Goal: Information Seeking & Learning: Learn about a topic

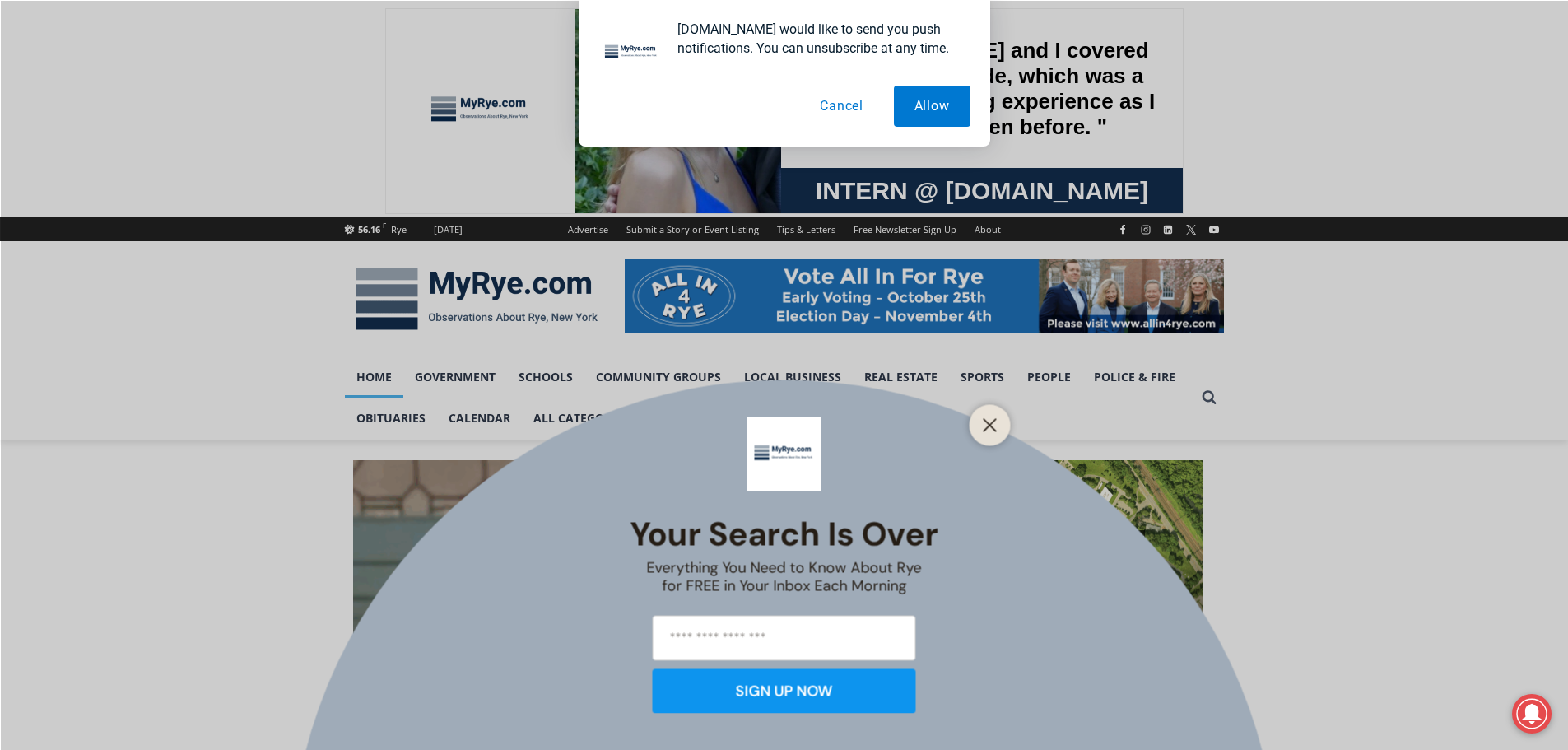
click at [1031, 621] on div "Your Search is Over Everything You Need to Know About Rye for FREE in Your Inbo…" at bounding box center [784, 375] width 1568 height 750
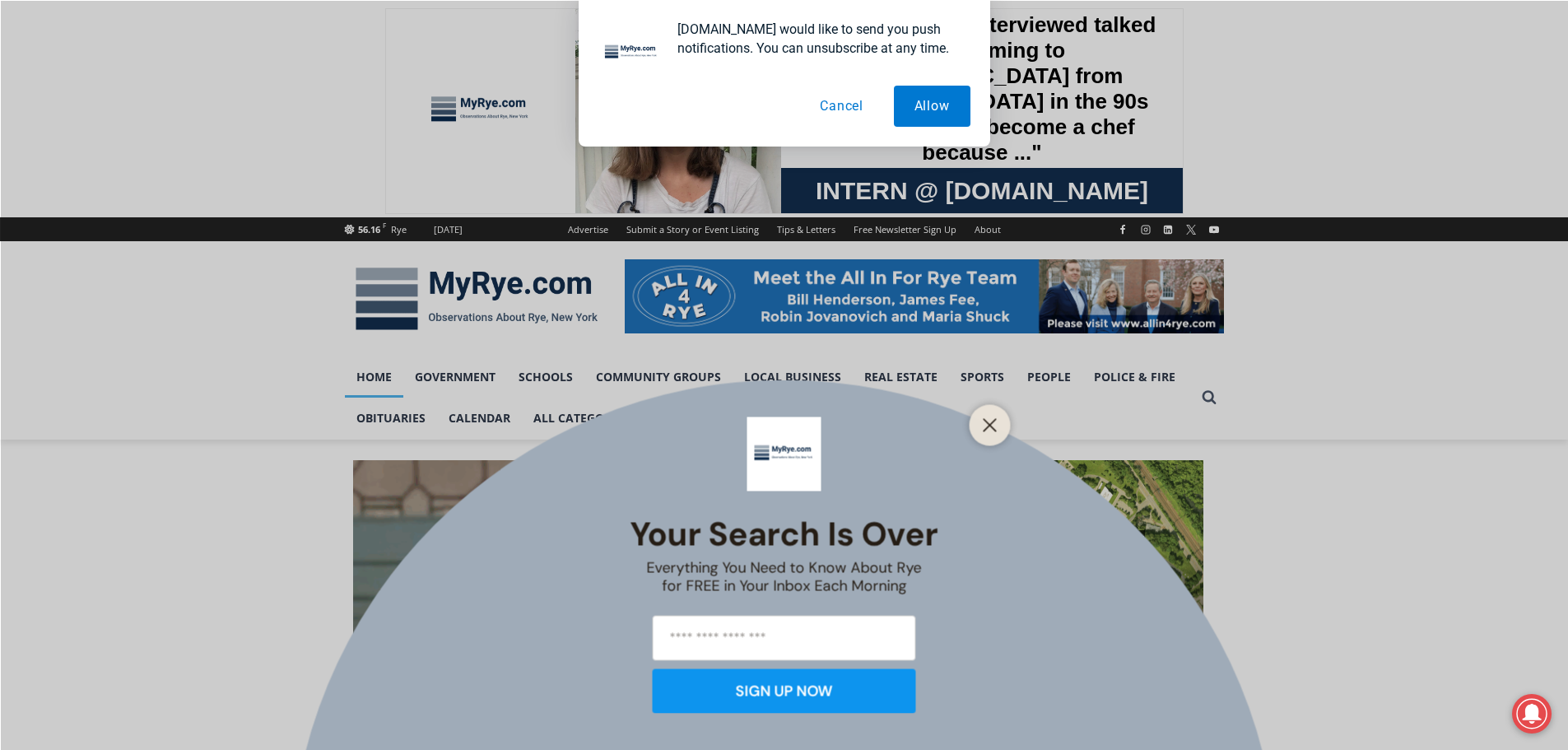
click at [845, 104] on button "Cancel" at bounding box center [841, 106] width 85 height 41
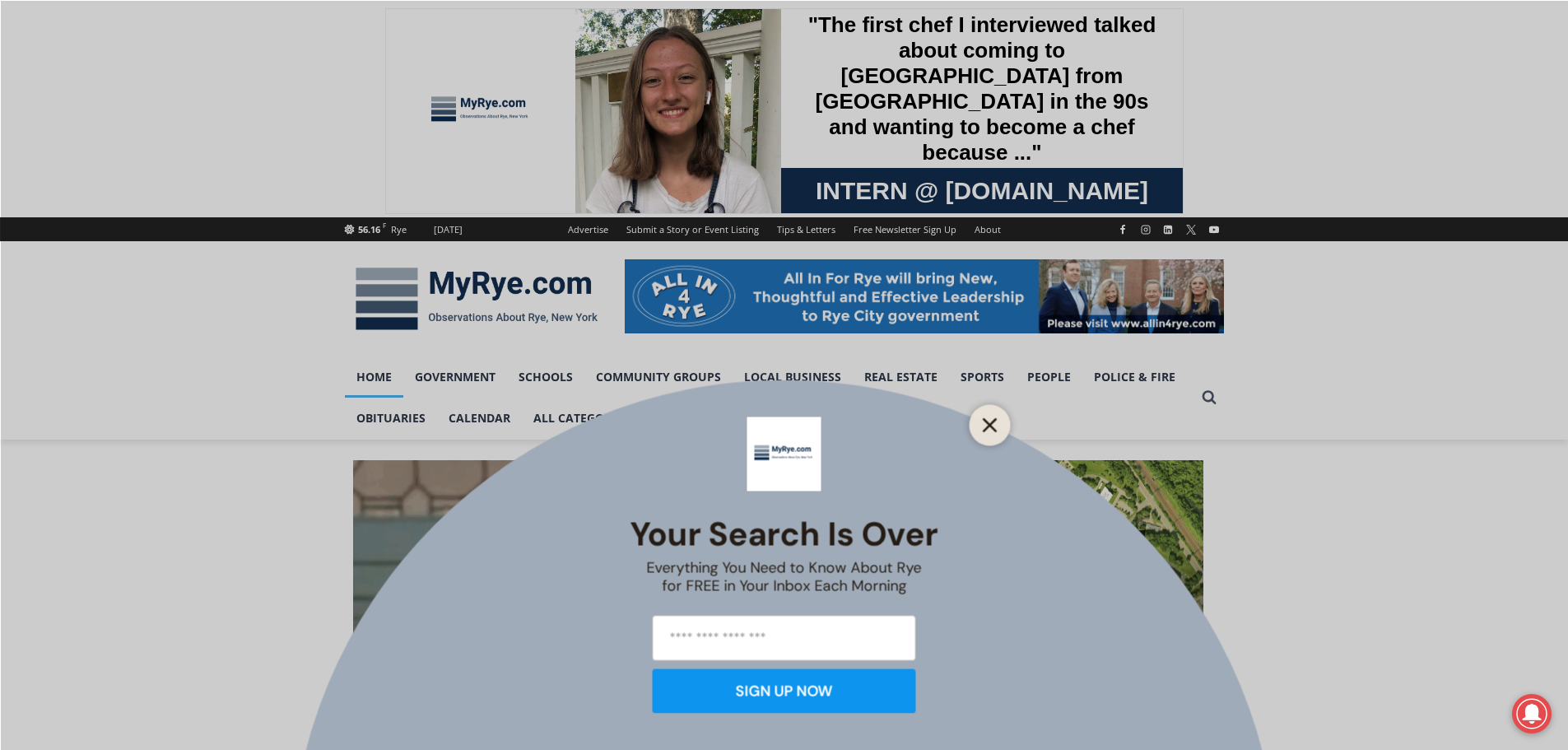
click at [998, 428] on button "Close" at bounding box center [989, 424] width 23 height 23
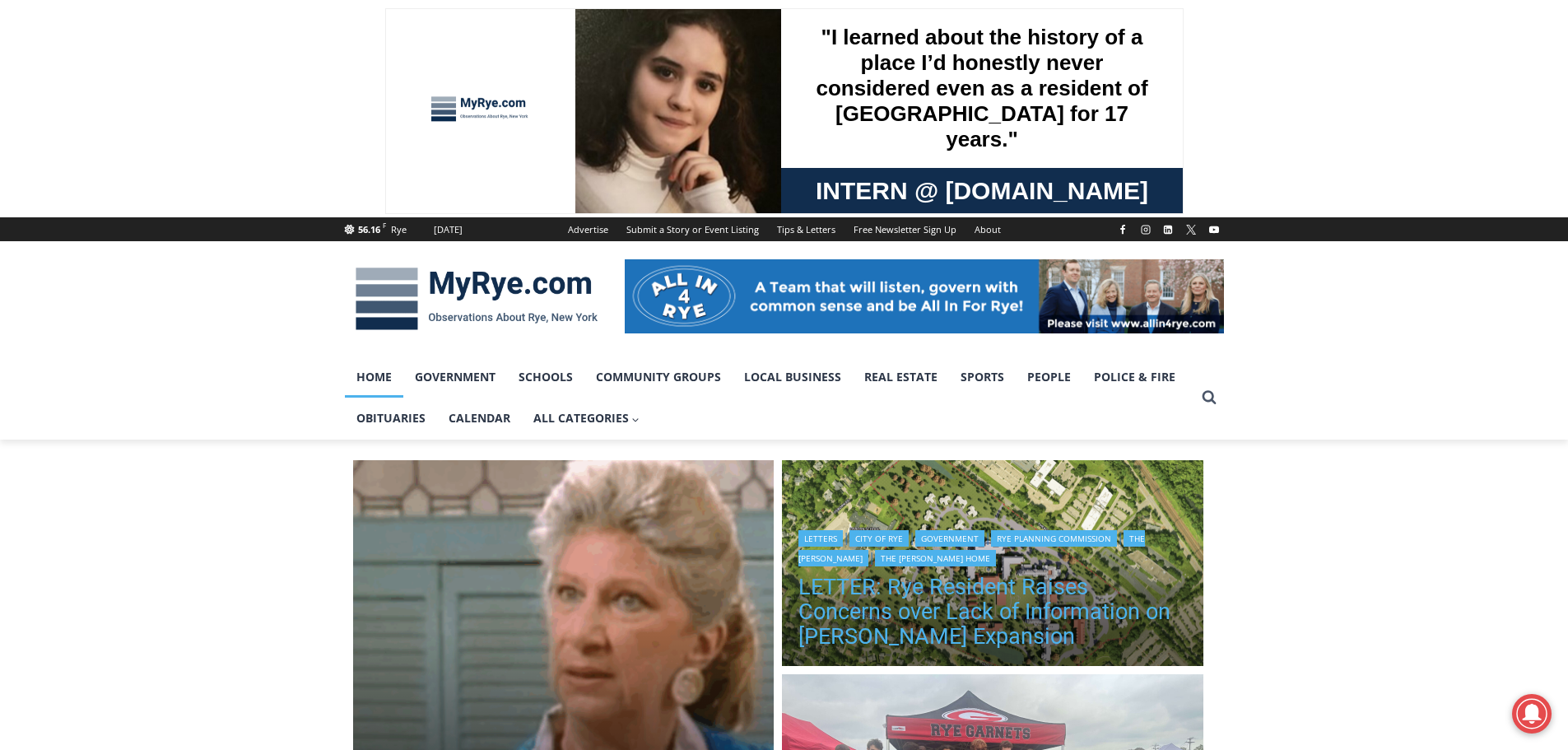
click at [1044, 589] on link "LETTER: Rye Resident Raises Concerns over Lack of Information on [PERSON_NAME] …" at bounding box center [992, 612] width 389 height 74
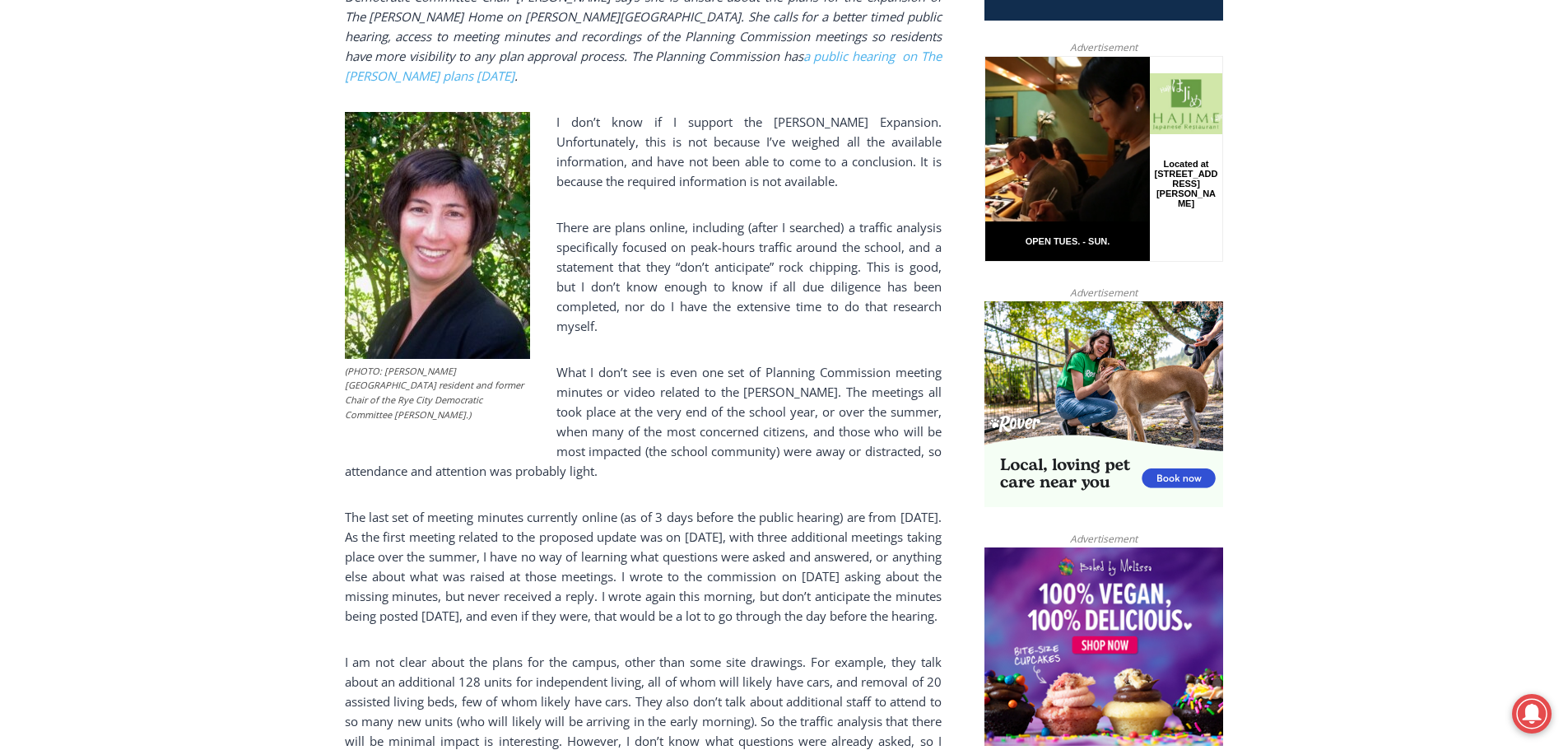
scroll to position [781, 0]
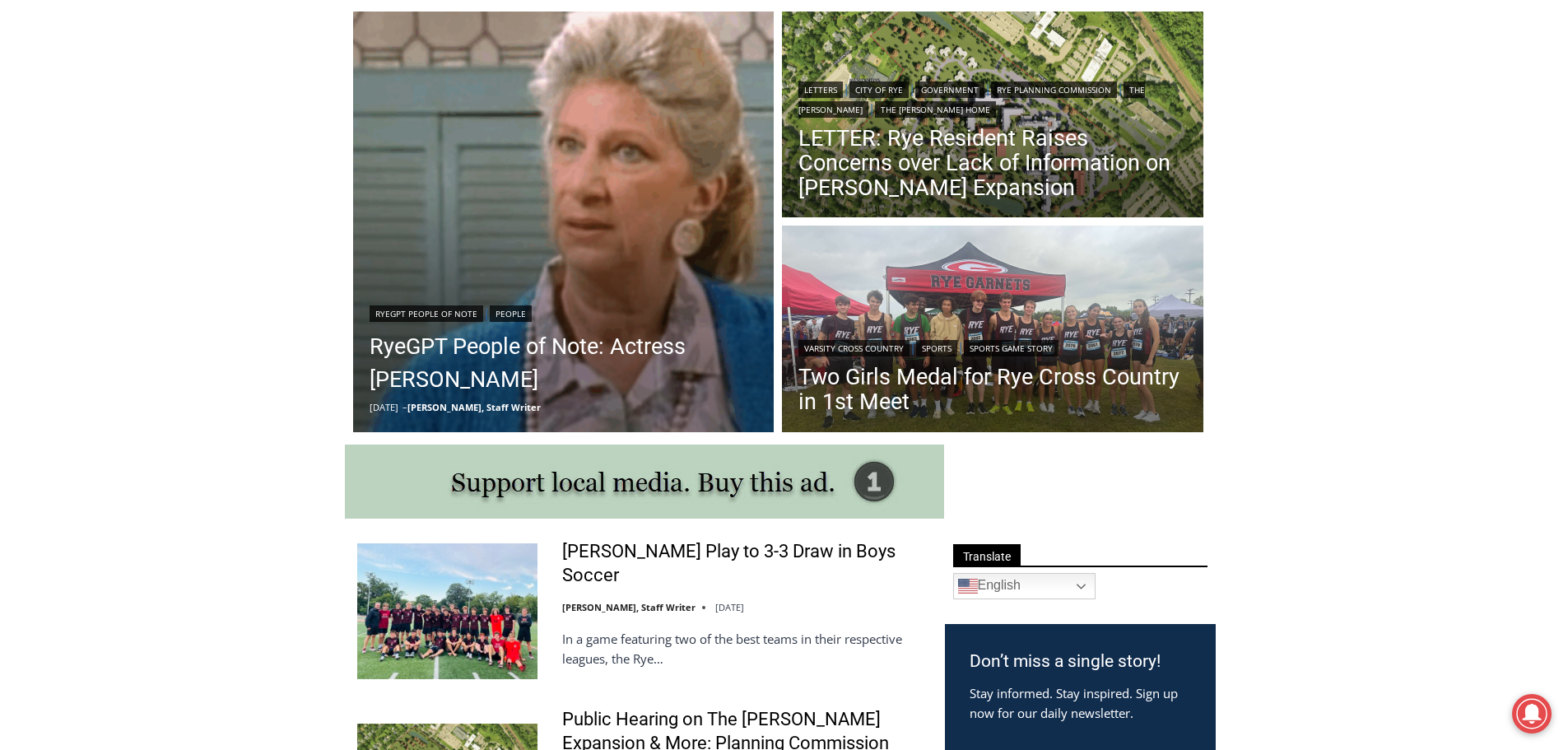
scroll to position [455, 0]
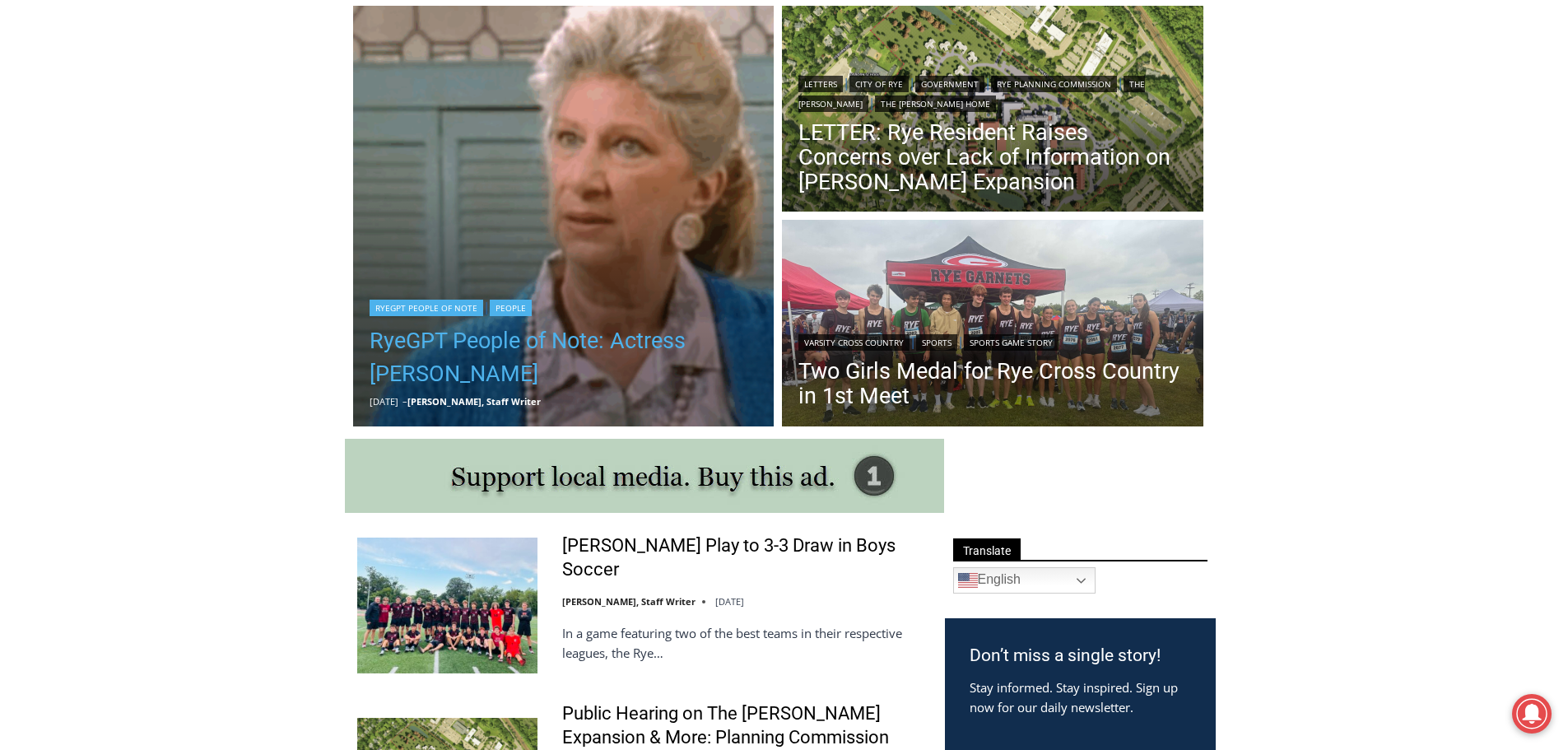
click at [542, 334] on link "RyeGPT People of Note: Actress [PERSON_NAME]" at bounding box center [564, 357] width 389 height 66
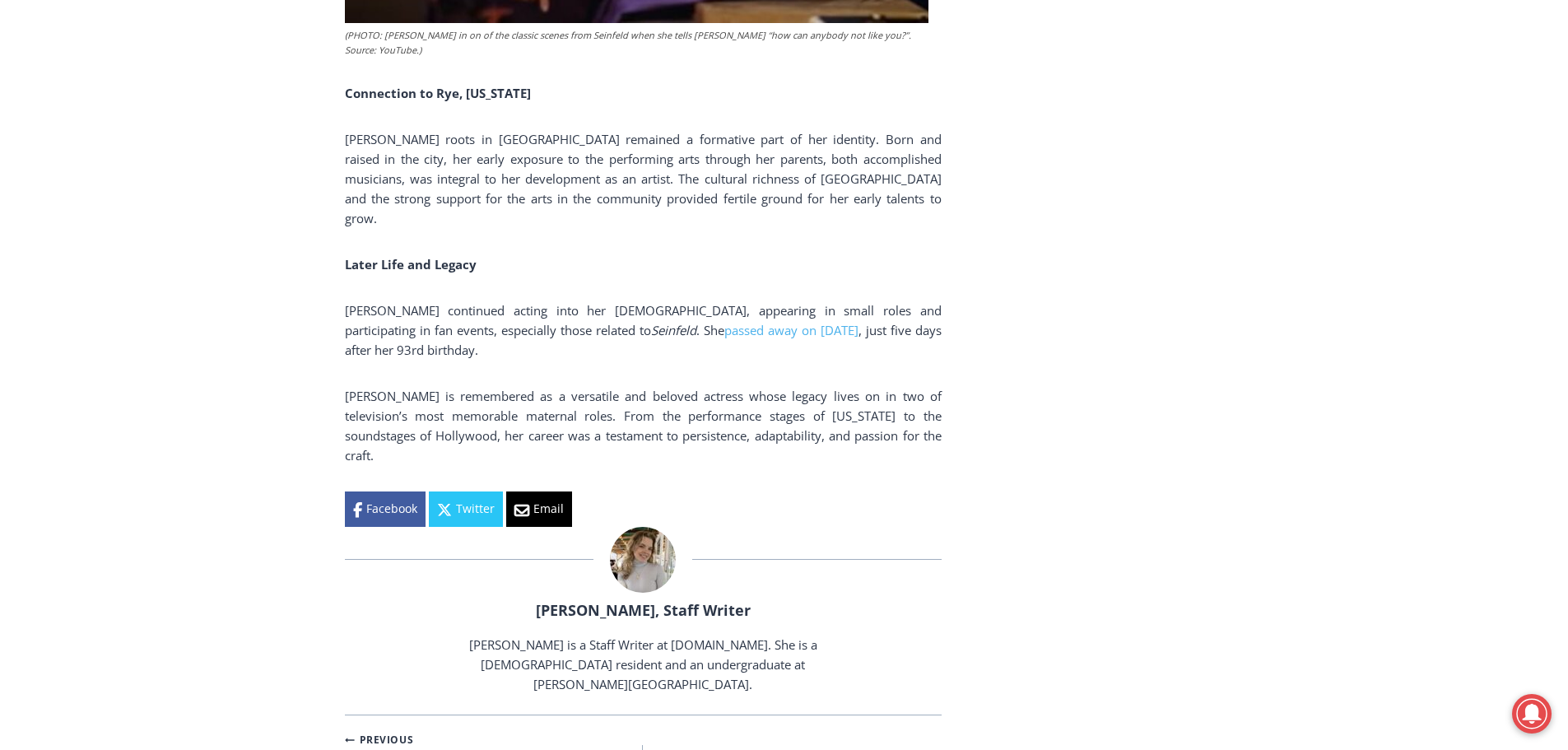
scroll to position [3053, 0]
